Goal: Information Seeking & Learning: Learn about a topic

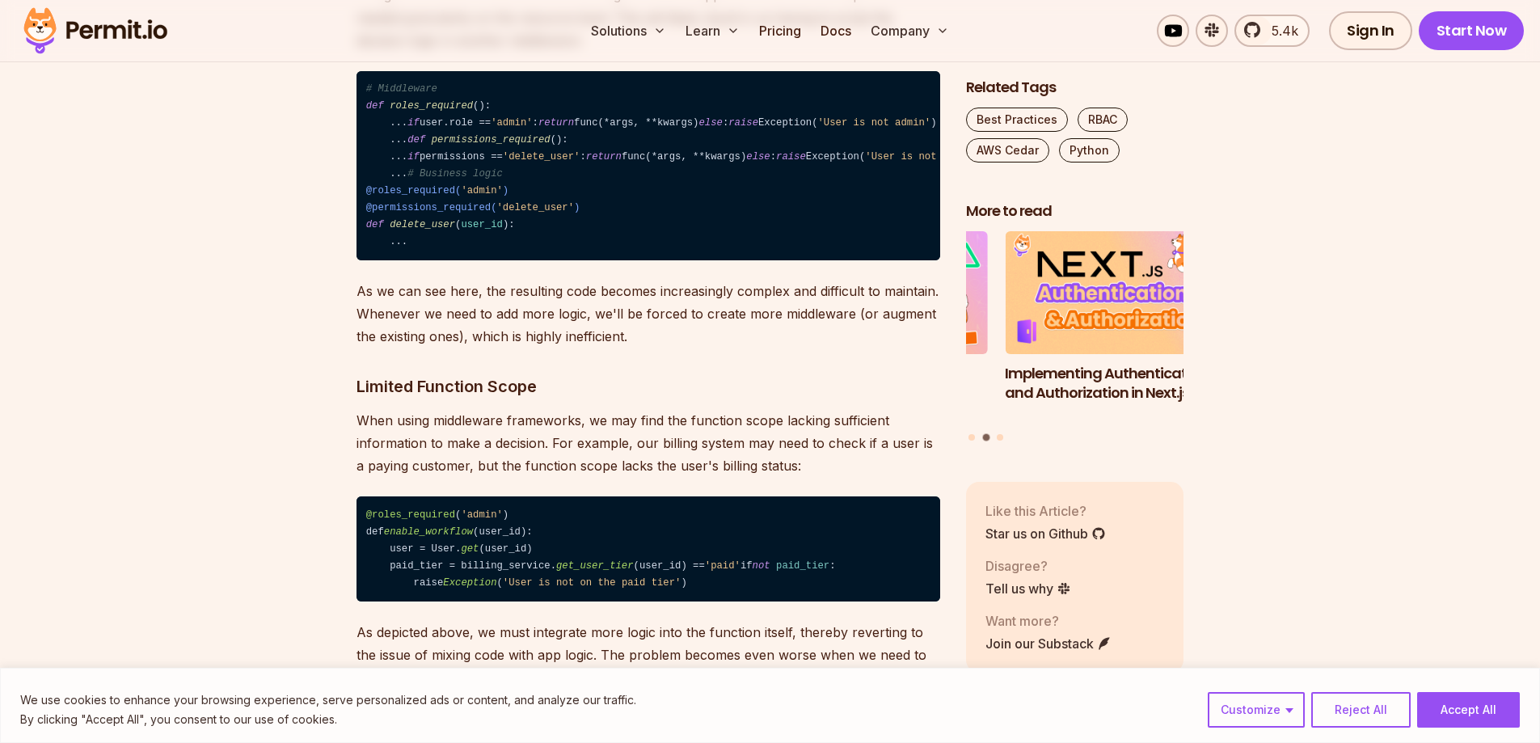
scroll to position [2264, 0]
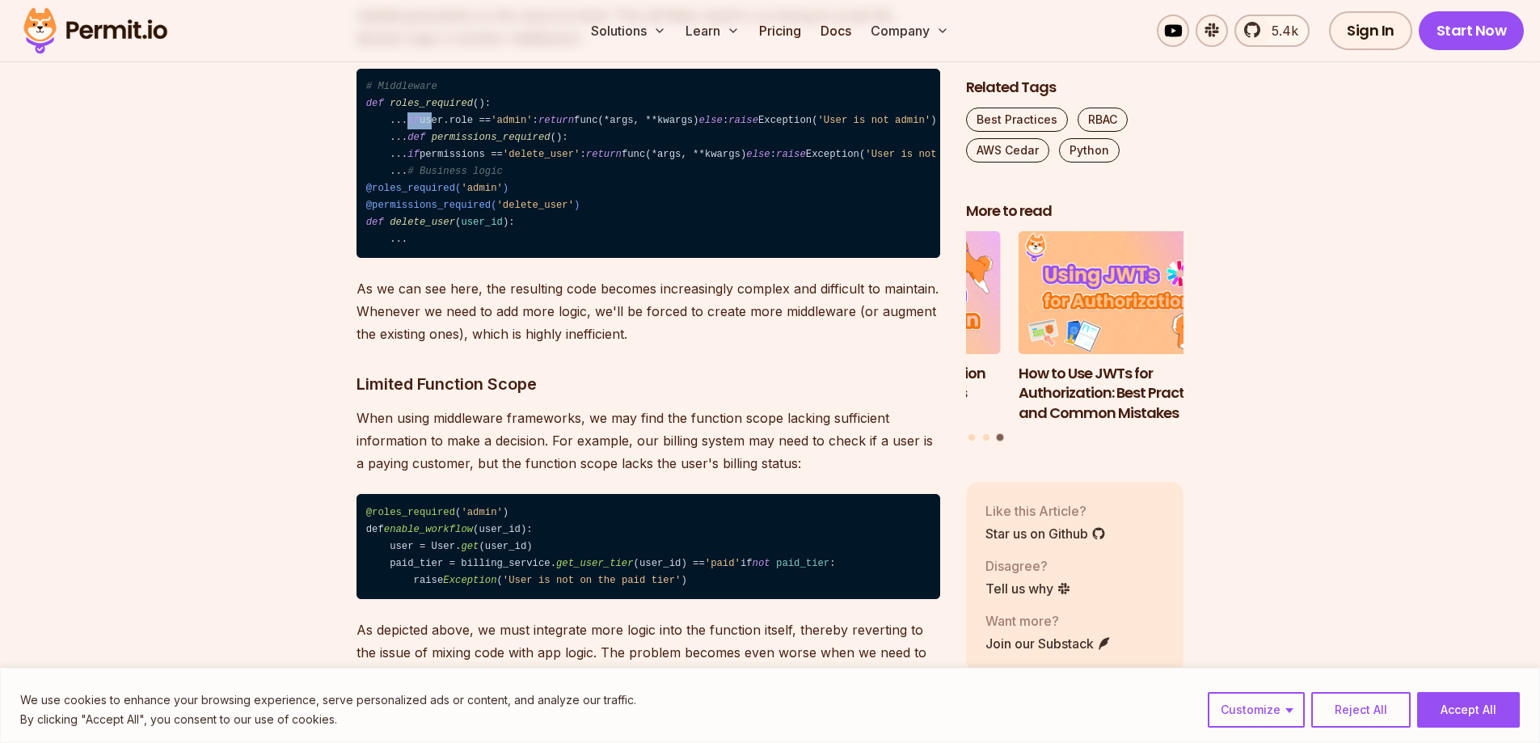
drag, startPoint x: 453, startPoint y: 199, endPoint x: 454, endPoint y: 219, distance: 20.3
click at [454, 219] on code "# Middleware def roles_required (): ... if user.role == 'admin' : return func(*…" at bounding box center [649, 164] width 584 height 190
click at [445, 259] on code "# Middleware def roles_required (): ... if user.role == 'admin' : return func(*…" at bounding box center [649, 164] width 584 height 190
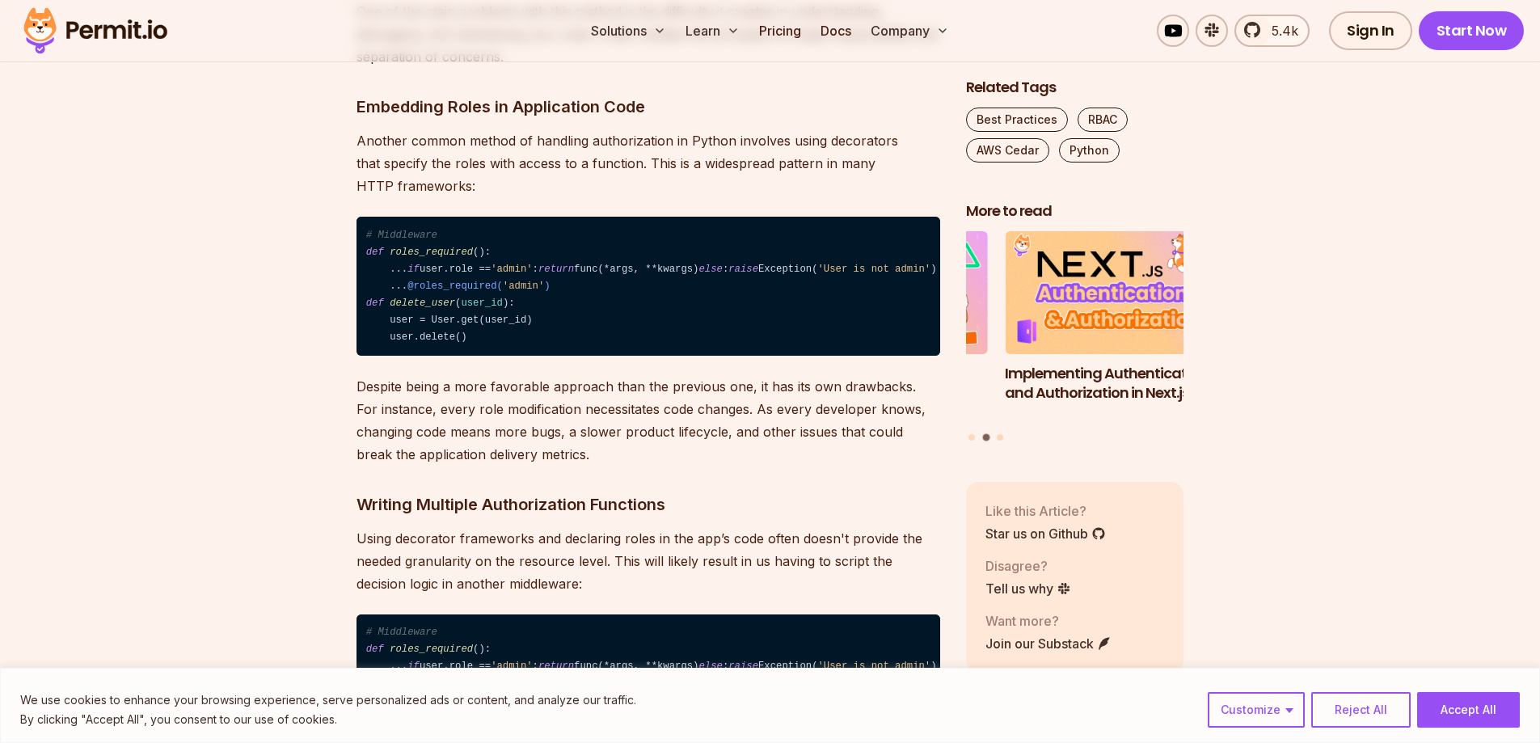
scroll to position [1698, 0]
